Goal: Task Accomplishment & Management: Complete application form

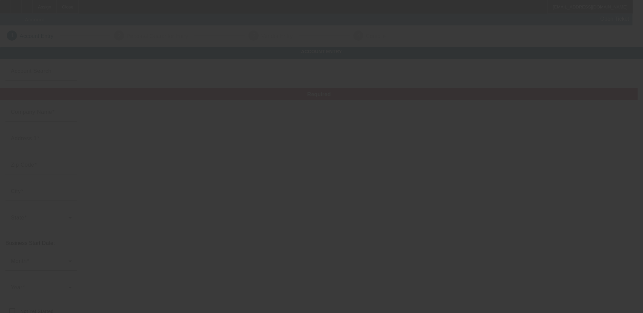
type input "Big Guyz Towing"
type input "[STREET_ADDRESS][PERSON_NAME]"
type input "63031"
type input "Florissant"
type input "[PHONE_NUMBER]"
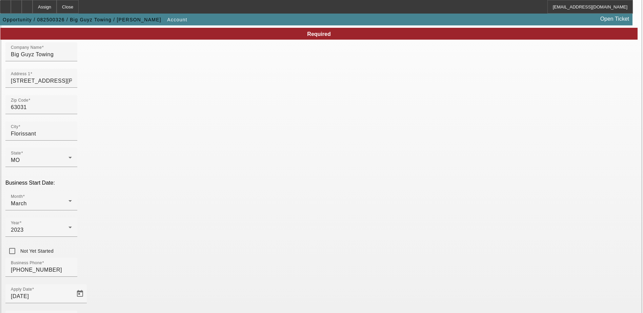
scroll to position [115, 0]
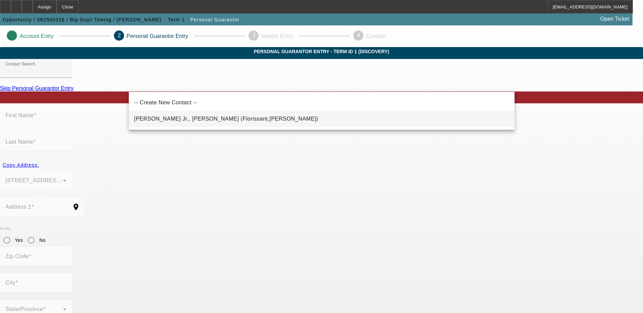
click at [215, 122] on span "[PERSON_NAME] Jr., [PERSON_NAME] (Florissant,[PERSON_NAME])" at bounding box center [226, 119] width 184 height 8
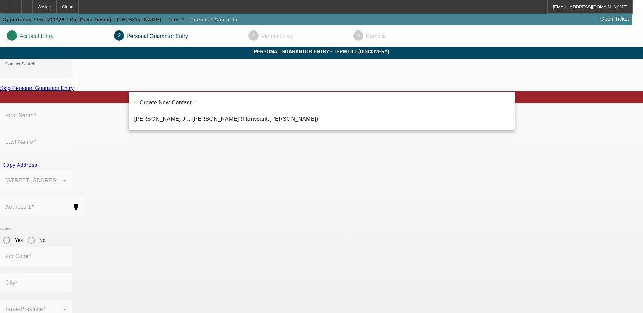
type input "[PERSON_NAME] Jr., [PERSON_NAME] (Florissant,[PERSON_NAME])"
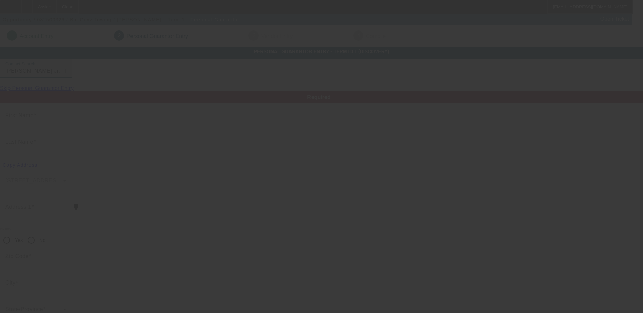
type input "[PERSON_NAME]"
type input "[STREET_ADDRESS][PERSON_NAME]"
radio input "true"
type input "63031"
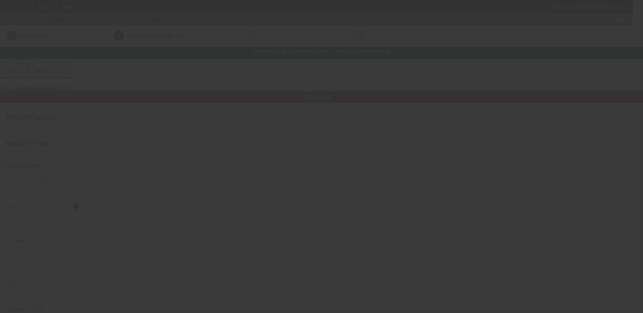
type input "Florissant"
type input "[PHONE_NUMBER]"
type input "100"
type input "495-98-2013"
type input "[EMAIL_ADDRESS][DOMAIN_NAME]"
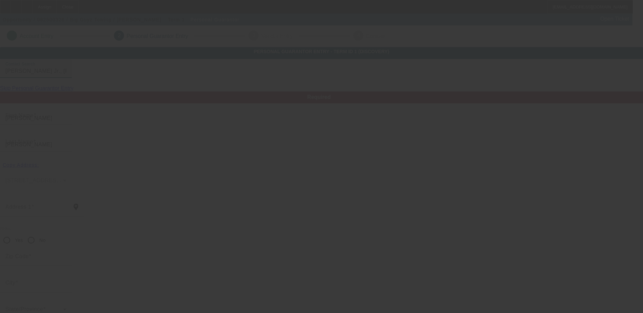
type input "B"
type input "[PHONE_NUMBER]"
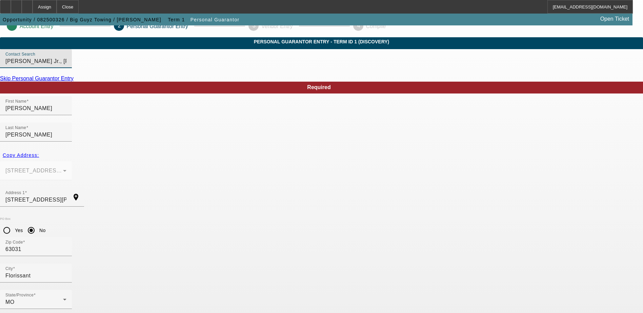
scroll to position [18, 0]
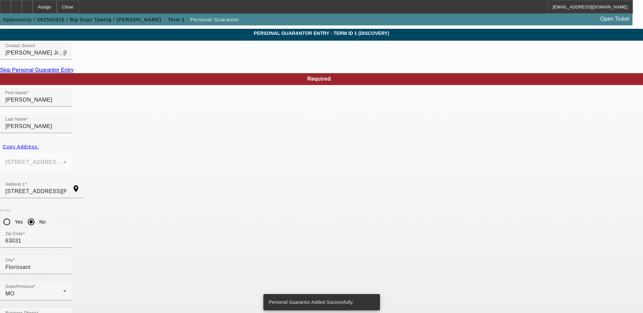
scroll to position [0, 0]
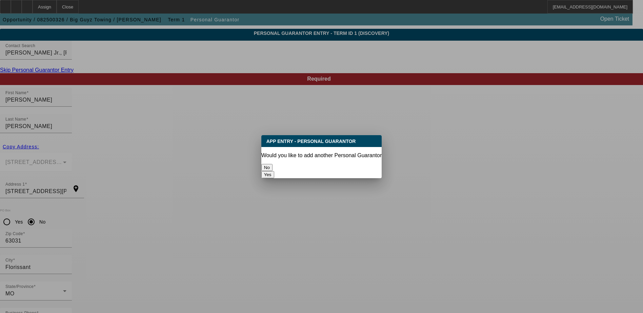
click at [273, 164] on button "No" at bounding box center [266, 167] width 11 height 7
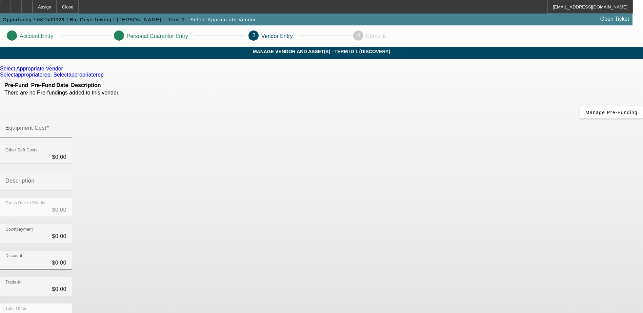
click at [63, 72] on link "Select Appropriate Vendor" at bounding box center [31, 69] width 63 height 6
click at [65, 72] on icon at bounding box center [65, 69] width 0 height 6
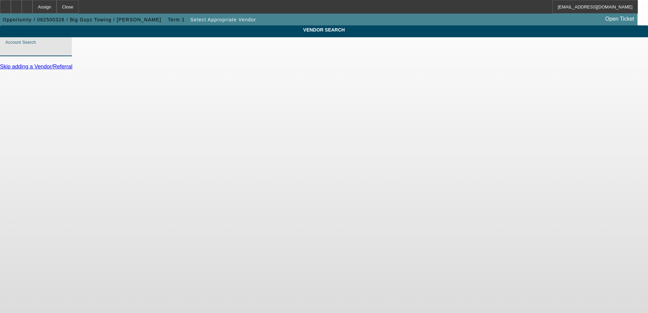
click at [66, 54] on input "Account Search" at bounding box center [35, 49] width 61 height 8
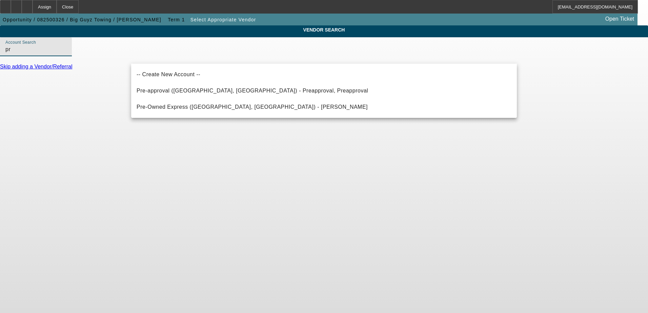
type input "p"
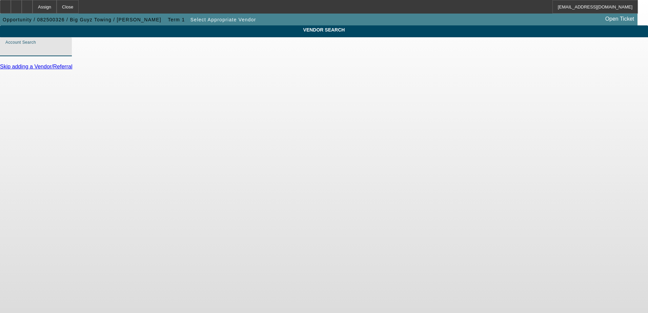
drag, startPoint x: 359, startPoint y: 186, endPoint x: 359, endPoint y: 179, distance: 6.8
click at [359, 181] on body "Assign Close [EMAIL_ADDRESS][DOMAIN_NAME] Opportunity / 082500326 / Big Guyz To…" at bounding box center [324, 156] width 648 height 313
click at [98, 76] on div "VENDOR SEARCH Account Search Skip adding a Vendor/Referral" at bounding box center [324, 50] width 648 height 51
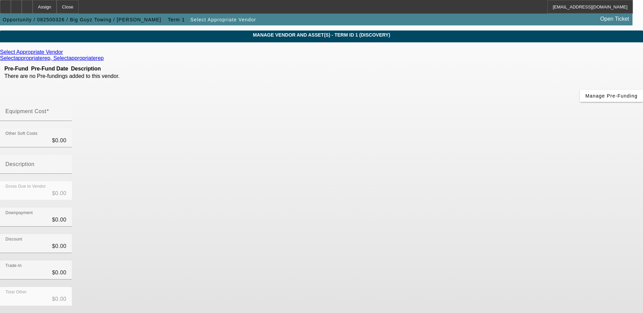
scroll to position [30, 0]
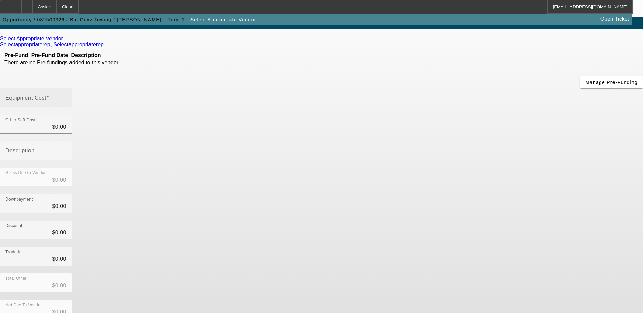
click at [46, 95] on mat-label "Equipment Cost" at bounding box center [25, 98] width 41 height 6
click at [66, 97] on input "Equipment Cost" at bounding box center [35, 101] width 61 height 8
type input "1"
type input "$1.00"
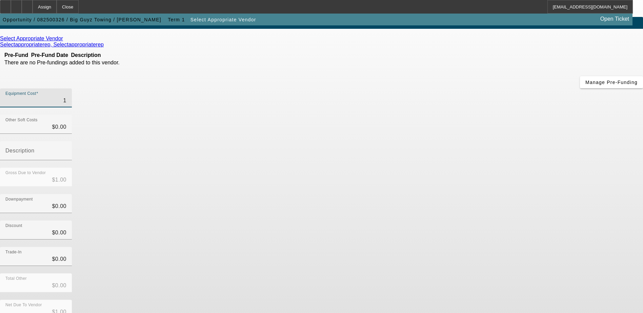
type input "10"
type input "$10.00"
type input "100"
type input "$100.00"
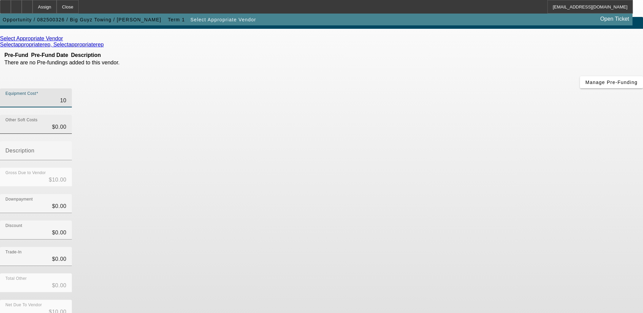
type input "$100.00"
type input "1000"
type input "$1,000.00"
type input "10000"
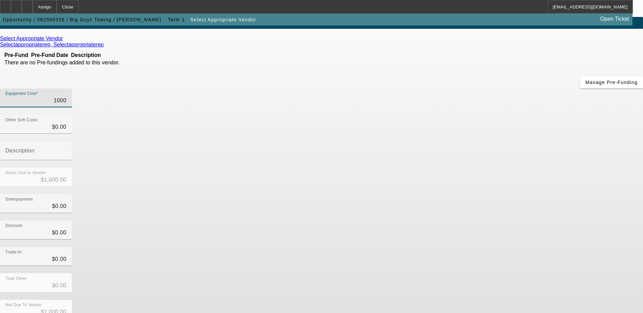
type input "$10,000.00"
type input "100000"
type input "$100,000.00"
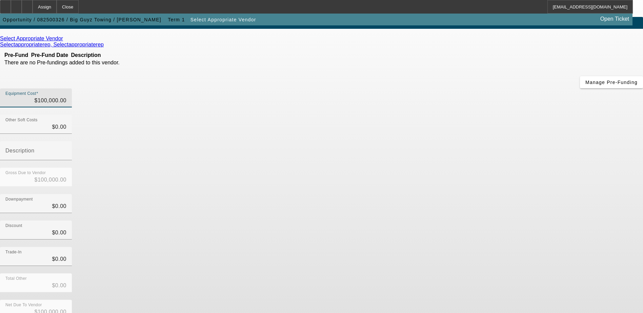
click at [469, 221] on div "Discount $0.00" at bounding box center [321, 234] width 643 height 26
type input "100000"
click at [66, 97] on input "100000" at bounding box center [35, 101] width 61 height 8
type input "$0.00"
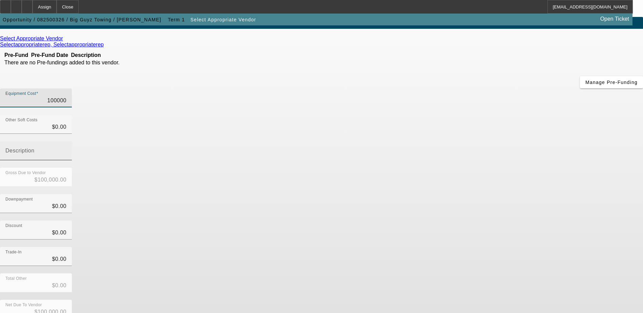
type input "$0.00"
click at [454, 194] on div "Downpayment $0.00" at bounding box center [321, 207] width 643 height 26
click at [66, 88] on div "Equipment Cost" at bounding box center [35, 97] width 61 height 19
type input "9"
type input "$9.00"
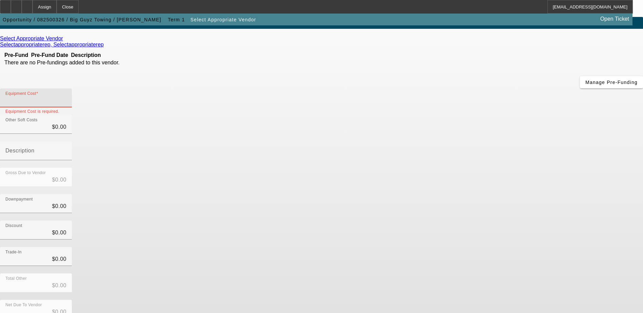
type input "$9.00"
type input "90"
type input "$90.00"
type input "9"
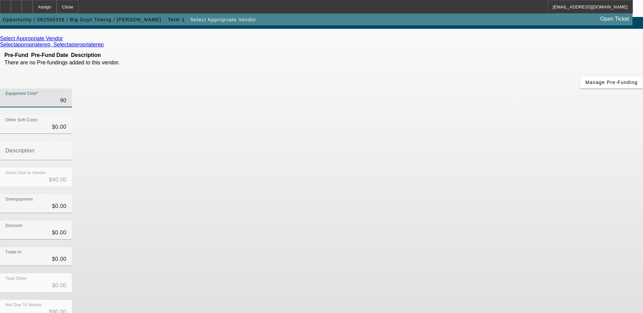
type input "$9.00"
type input "$0.00"
type input "1"
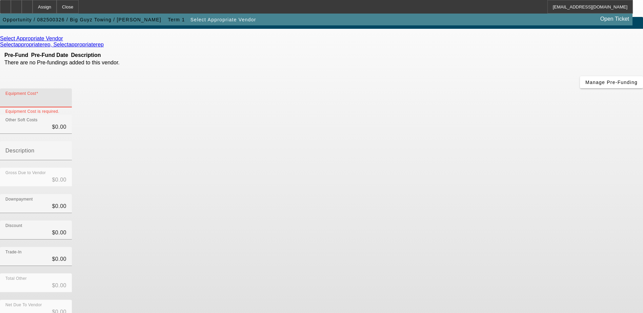
type input "$1.00"
type input "10"
type input "$10.00"
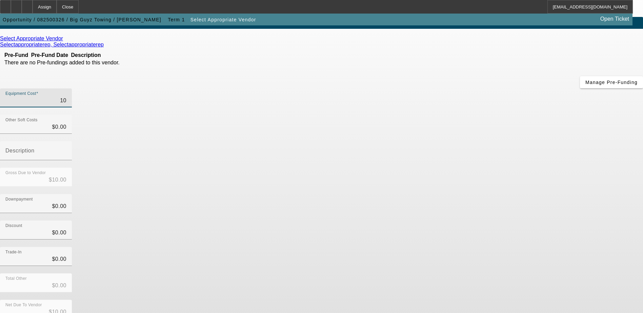
type input "100"
type input "$100.00"
type input "1000"
type input "$1,000.00"
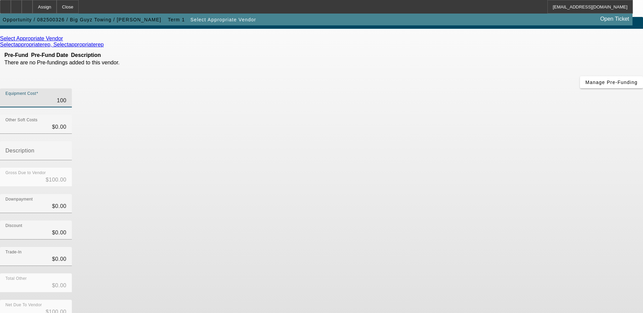
type input "$1,000.00"
type input "10000"
type input "$10,000.00"
type input "100000"
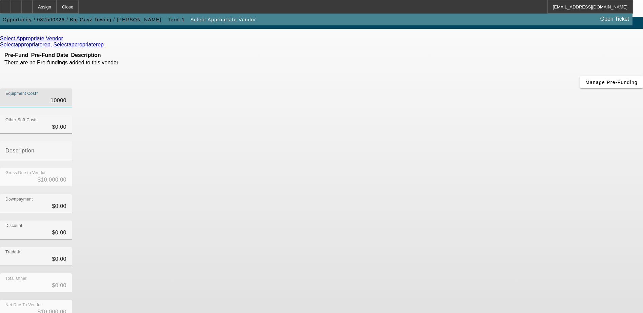
type input "$100,000.00"
click at [468, 247] on div "Trade-In $0.00" at bounding box center [321, 260] width 643 height 26
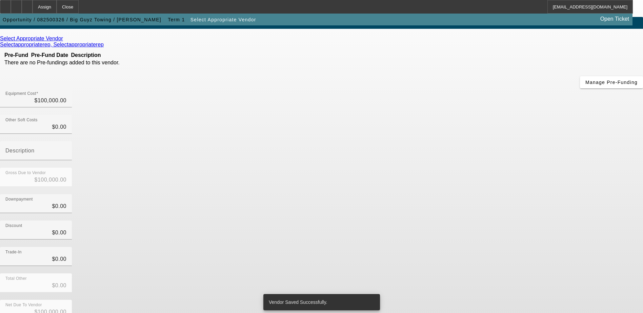
scroll to position [0, 0]
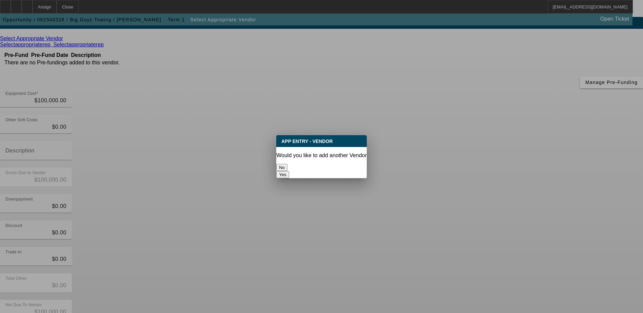
click at [287, 166] on button "No" at bounding box center [281, 167] width 11 height 7
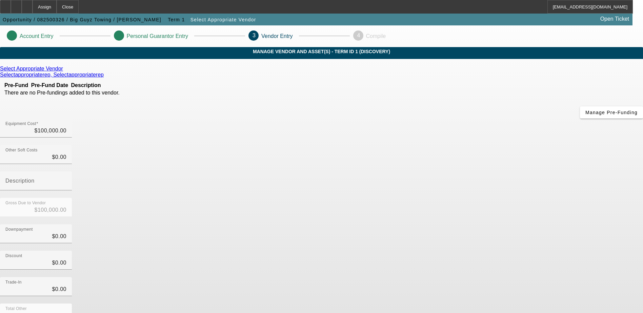
scroll to position [30, 0]
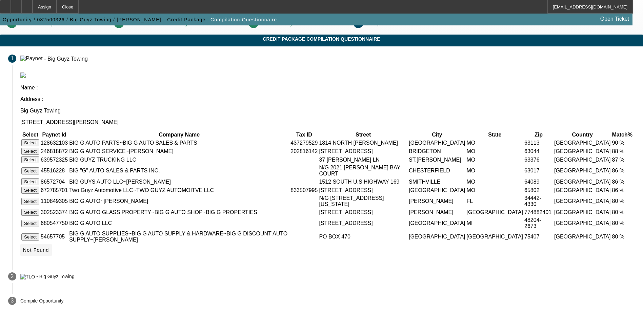
scroll to position [33, 0]
click at [23, 251] on icon at bounding box center [23, 249] width 0 height 5
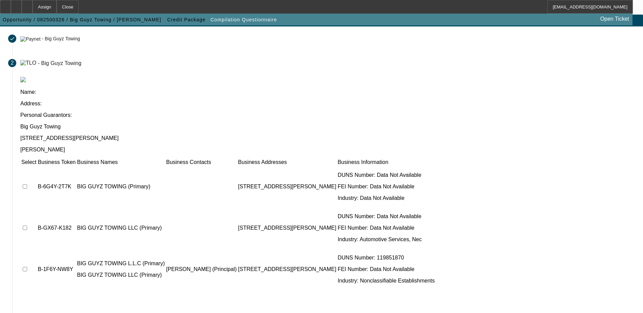
click at [27, 226] on input "checkbox" at bounding box center [25, 228] width 4 height 4
checkbox input "true"
click at [27, 267] on input "checkbox" at bounding box center [25, 269] width 4 height 4
checkbox input "true"
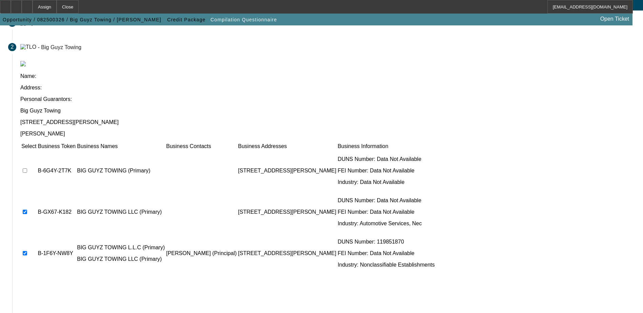
scroll to position [62, 0]
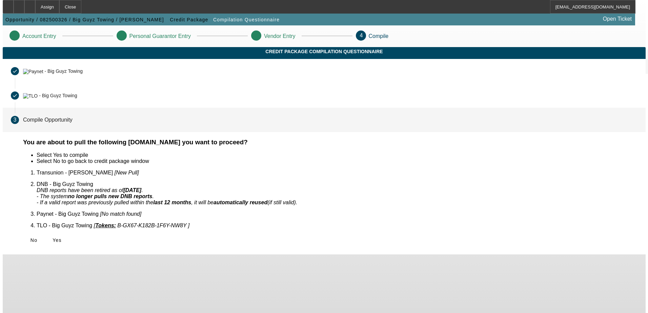
scroll to position [0, 0]
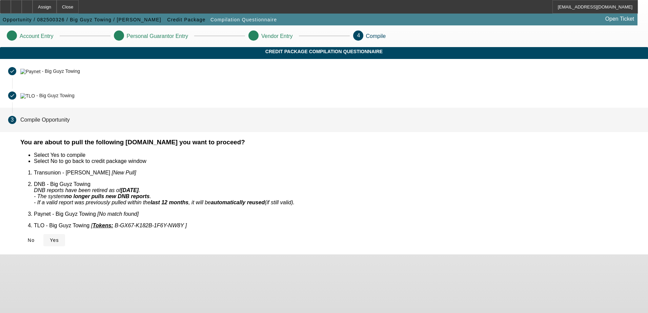
click at [59, 238] on span "Yes" at bounding box center [54, 240] width 9 height 5
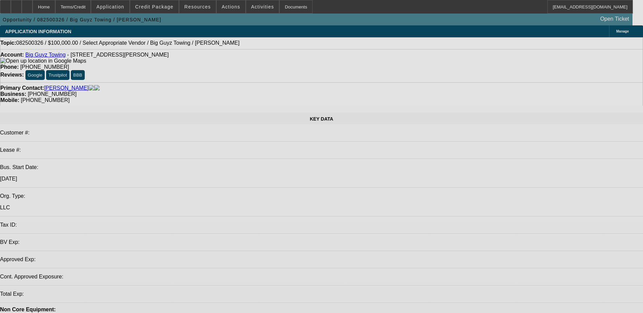
select select "0"
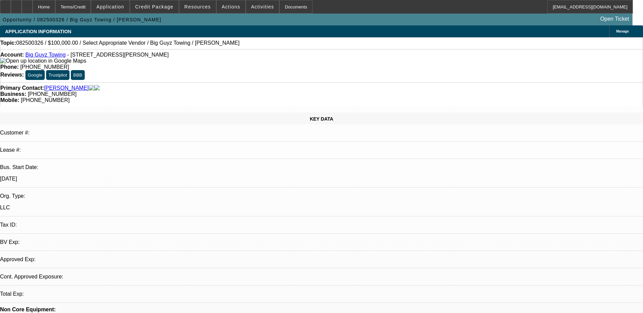
select select "2"
select select "0.1"
select select "4"
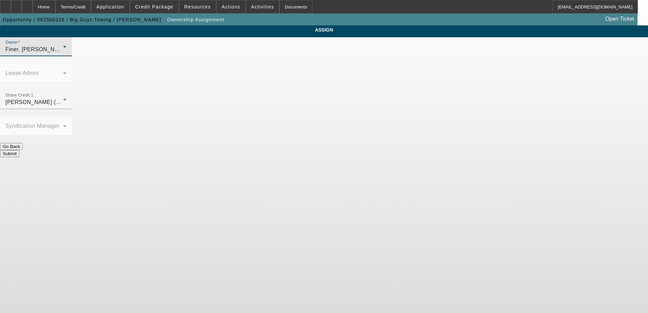
click at [63, 54] on div "Finer, [PERSON_NAME] (Lvl 1)" at bounding box center [34, 49] width 58 height 8
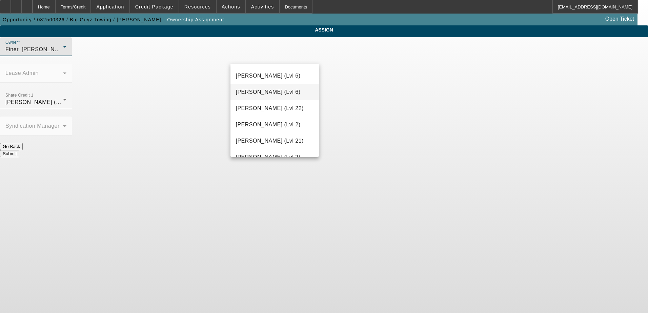
scroll to position [339, 0]
click at [280, 108] on span "[PERSON_NAME] (Lvl 6)" at bounding box center [268, 110] width 65 height 8
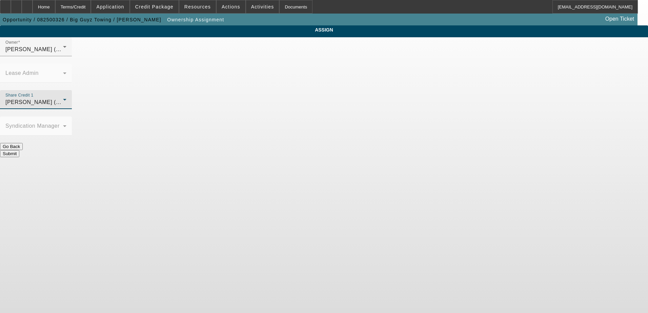
click at [63, 98] on div "[PERSON_NAME] (Lvl 6)" at bounding box center [34, 102] width 58 height 8
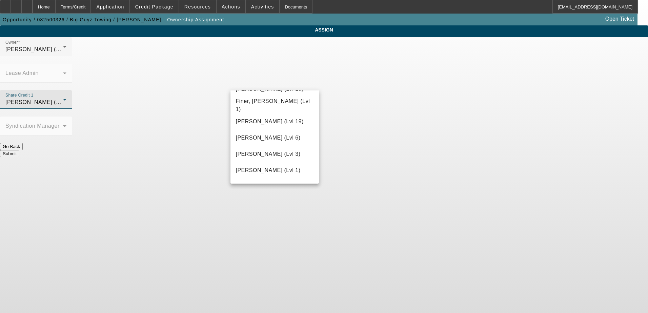
scroll to position [236, 0]
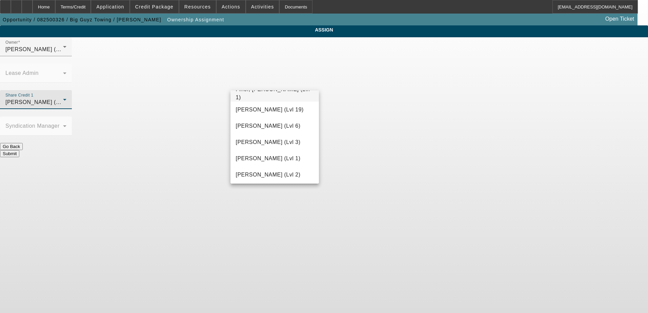
click at [261, 98] on mat-option "Finer, [PERSON_NAME] (Lvl 1)" at bounding box center [274, 93] width 89 height 16
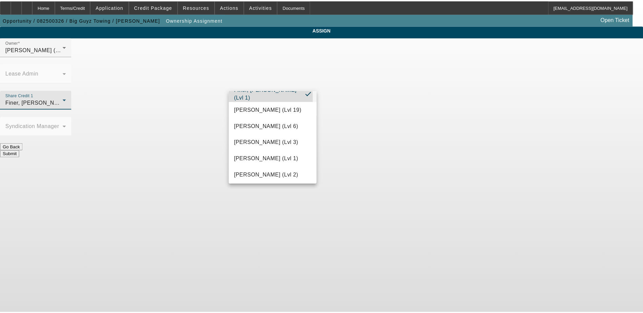
scroll to position [230, 0]
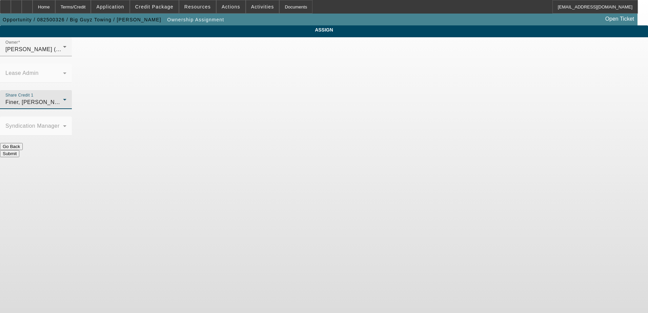
click at [19, 150] on button "Submit" at bounding box center [9, 153] width 19 height 7
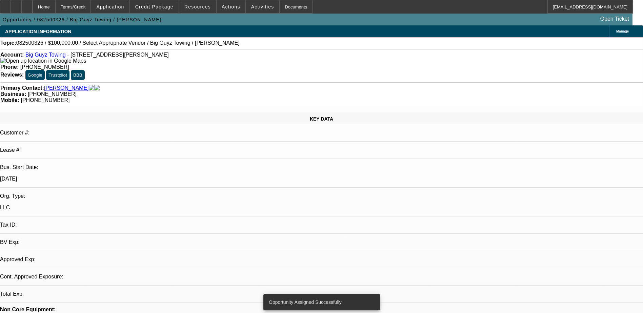
select select "0"
select select "2"
select select "0.1"
select select "4"
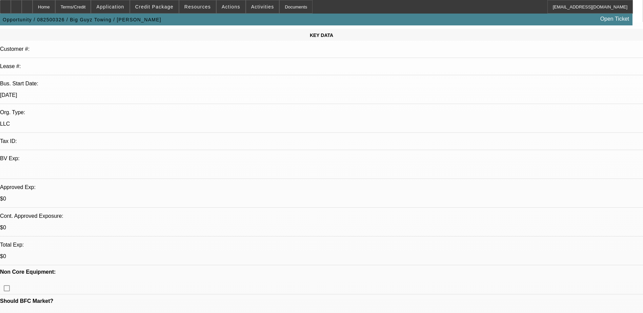
scroll to position [68, 0]
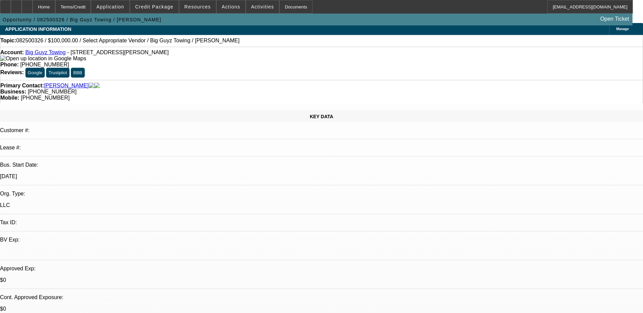
scroll to position [0, 0]
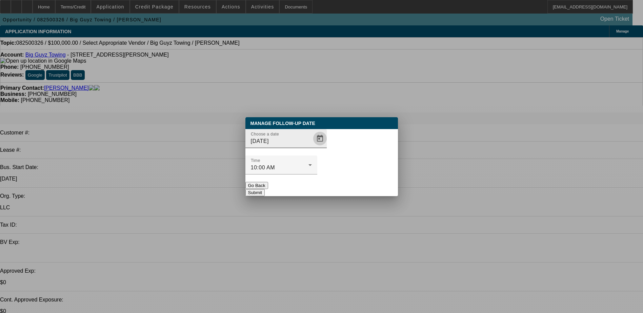
click at [312, 147] on span "Open calendar" at bounding box center [320, 138] width 16 height 16
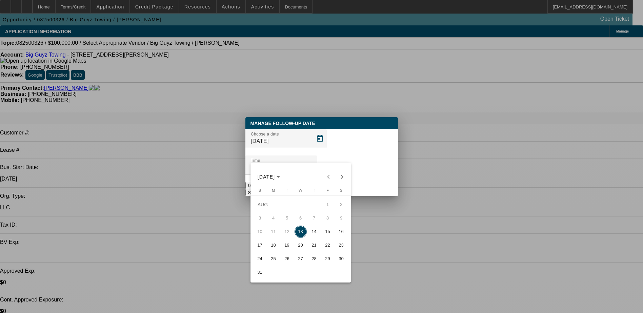
click at [326, 234] on span "15" at bounding box center [328, 232] width 12 height 12
type input "[DATE]"
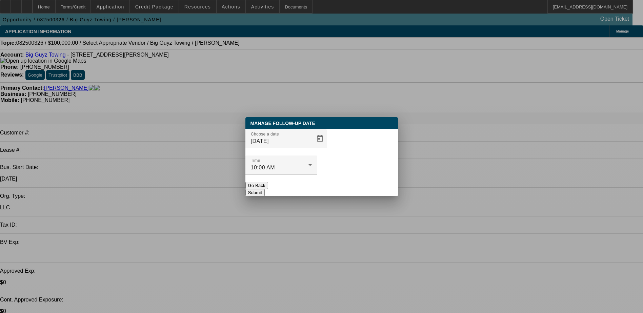
click at [265, 189] on button "Submit" at bounding box center [254, 192] width 19 height 7
